Goal: Task Accomplishment & Management: Use online tool/utility

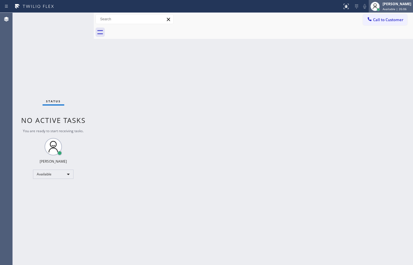
click at [405, 9] on div "Available | 35:06" at bounding box center [397, 9] width 29 height 4
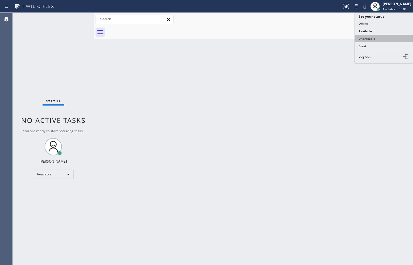
click at [380, 38] on button "Unavailable" at bounding box center [384, 39] width 58 height 8
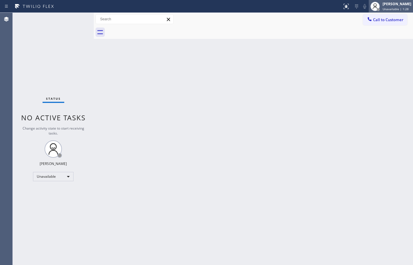
click at [390, 10] on span "Unavailable | 1:28" at bounding box center [396, 9] width 26 height 4
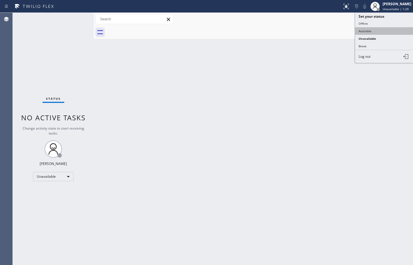
click at [373, 29] on button "Available" at bounding box center [384, 31] width 58 height 8
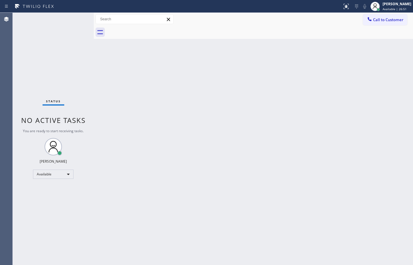
click at [50, 60] on div "Status No active tasks You are ready to start receiving tasks. [PERSON_NAME] Av…" at bounding box center [53, 139] width 81 height 252
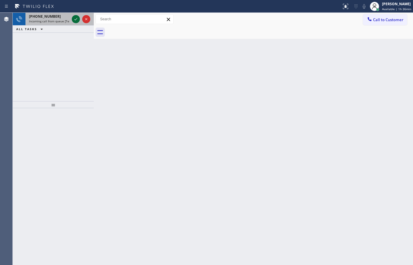
drag, startPoint x: 49, startPoint y: 23, endPoint x: 76, endPoint y: 19, distance: 27.5
click at [49, 23] on span "Incoming call from queue [Test] All" at bounding box center [53, 21] width 48 height 4
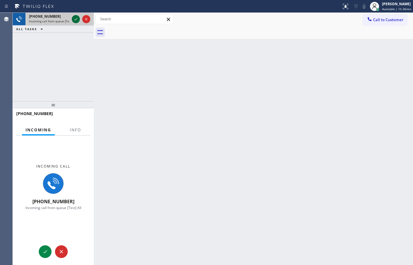
click at [73, 18] on icon at bounding box center [75, 19] width 7 height 7
click at [75, 131] on span "Info" at bounding box center [75, 129] width 11 height 5
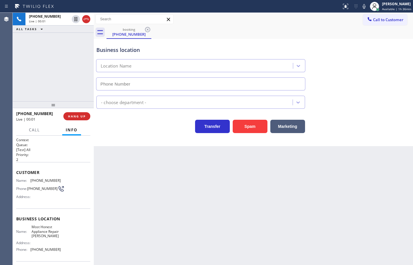
type input "[PHONE_NUMBER]"
click at [256, 126] on button "Spam" at bounding box center [250, 126] width 35 height 13
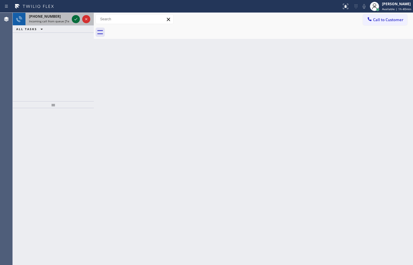
click at [75, 19] on icon at bounding box center [75, 19] width 7 height 7
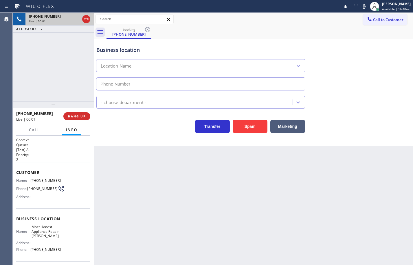
type input "[PHONE_NUMBER]"
click at [254, 128] on button "Spam" at bounding box center [250, 126] width 35 height 13
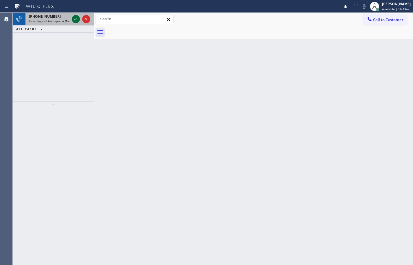
click at [76, 19] on icon at bounding box center [75, 19] width 7 height 7
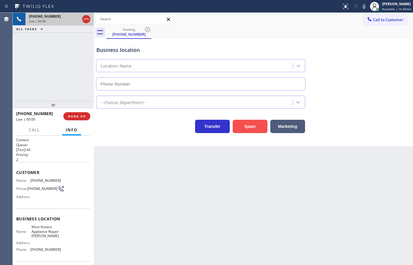
type input "[PHONE_NUMBER]"
click at [257, 123] on button "Spam" at bounding box center [250, 126] width 35 height 13
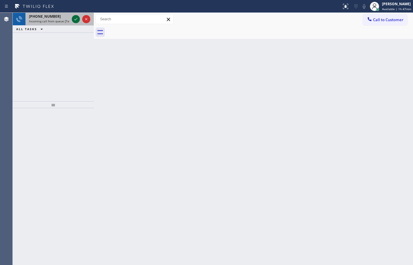
click at [76, 20] on icon at bounding box center [75, 19] width 7 height 7
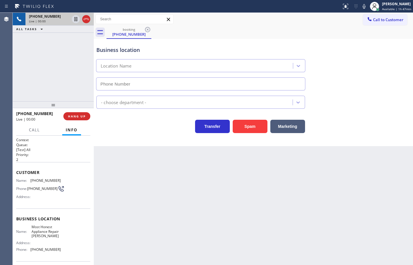
type input "[PHONE_NUMBER]"
click at [248, 126] on button "Spam" at bounding box center [250, 126] width 35 height 13
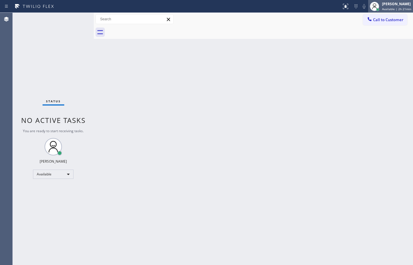
click at [401, 6] on div "[PERSON_NAME]" at bounding box center [396, 3] width 29 height 5
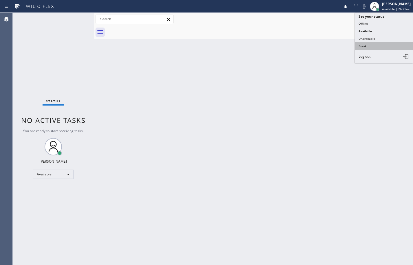
click at [388, 48] on button "Break" at bounding box center [384, 46] width 58 height 8
